Goal: Transaction & Acquisition: Purchase product/service

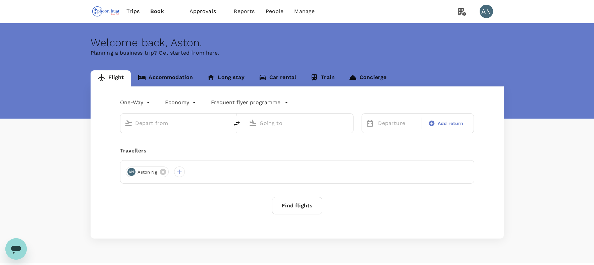
type input "roundtrip"
type input "Singapore Changi (SIN)"
type input "[GEOGRAPHIC_DATA], [GEOGRAPHIC_DATA] (any)"
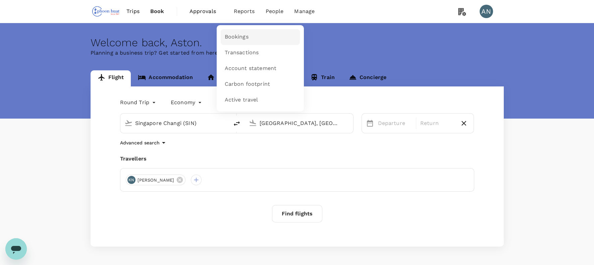
click at [236, 36] on span "Bookings" at bounding box center [237, 37] width 24 height 8
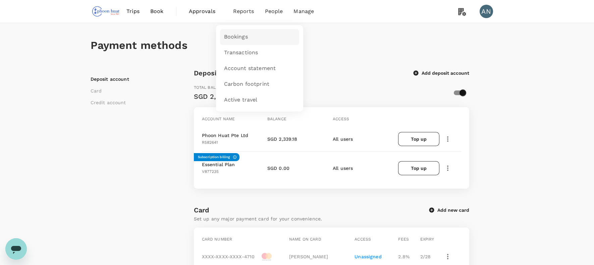
click at [233, 34] on span "Bookings" at bounding box center [236, 37] width 24 height 8
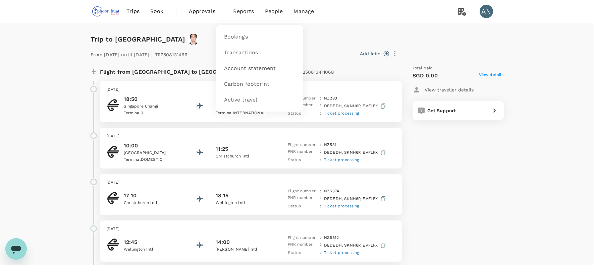
click at [244, 10] on span "Reports" at bounding box center [243, 11] width 21 height 8
click at [237, 37] on span "Bookings" at bounding box center [236, 37] width 24 height 8
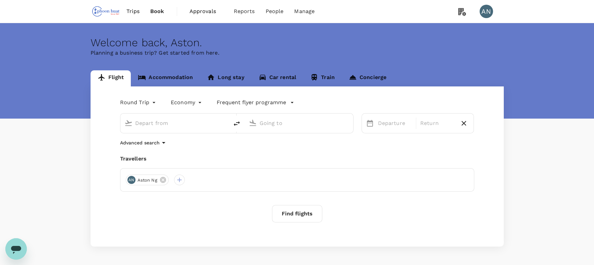
type input "Singapore Changi (SIN)"
type input "[GEOGRAPHIC_DATA], [GEOGRAPHIC_DATA] (any)"
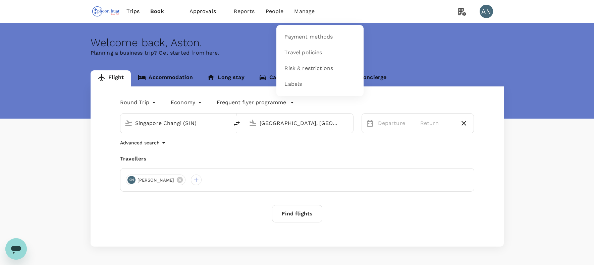
click at [301, 4] on li "Manage" at bounding box center [304, 11] width 31 height 23
click at [301, 39] on span "Payment methods" at bounding box center [308, 37] width 48 height 8
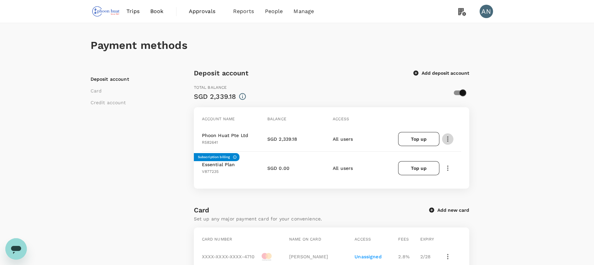
click at [450, 137] on icon "button" at bounding box center [448, 139] width 8 height 8
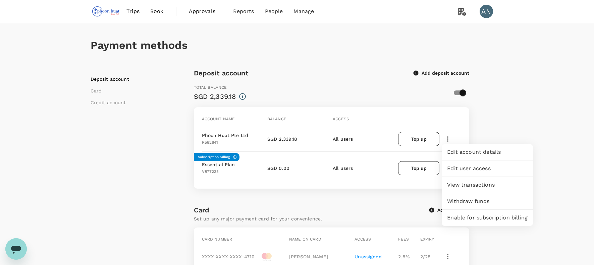
click at [529, 127] on div "Payment methods Deposit account Card Credit account Deposit account Add deposit…" at bounding box center [297, 245] width 594 height 445
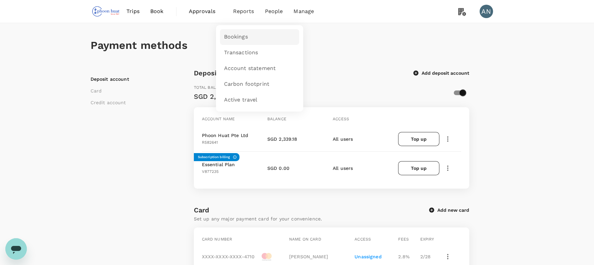
click at [241, 35] on span "Bookings" at bounding box center [236, 37] width 24 height 8
